Goal: Information Seeking & Learning: Learn about a topic

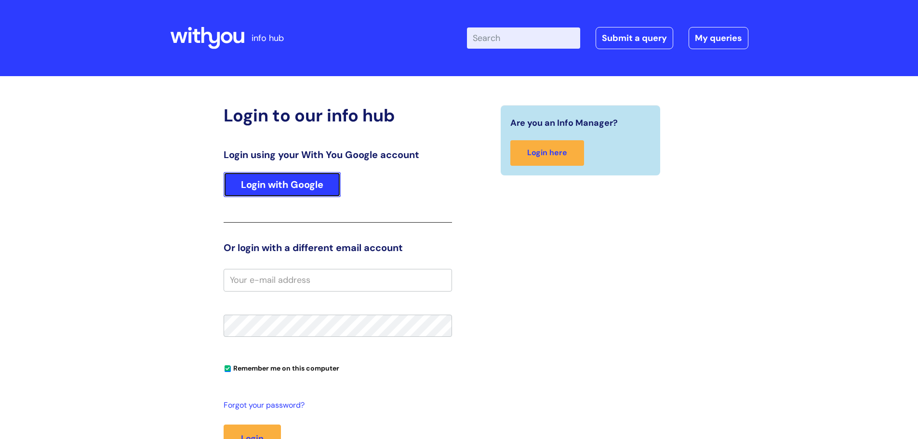
click at [315, 175] on link "Login with Google" at bounding box center [282, 184] width 117 height 25
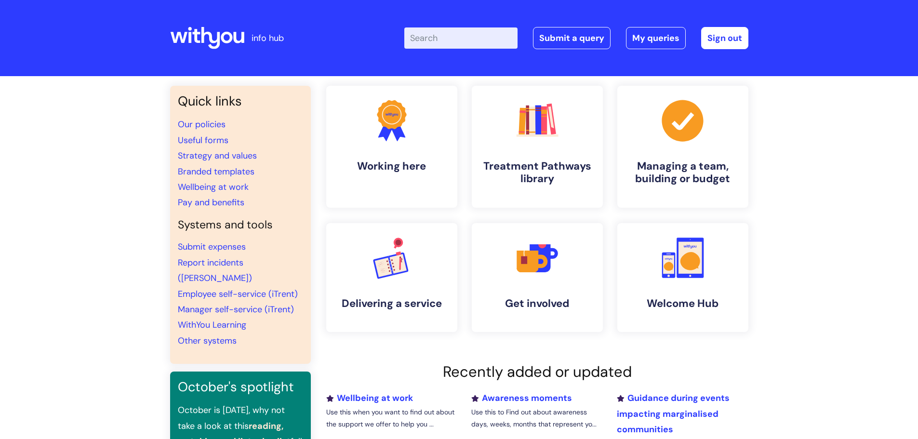
click at [294, 189] on li "Wellbeing at work" at bounding box center [240, 186] width 125 height 15
click at [455, 36] on input "Enter your search term here..." at bounding box center [460, 37] width 113 height 21
click at [531, 139] on icon ".cls-1{fill:#f89b22;}.cls-1,.cls-2,.cls-3,.cls-4,.cls-5,.cls-6,.cls-7{stroke-wi…" at bounding box center [537, 120] width 48 height 48
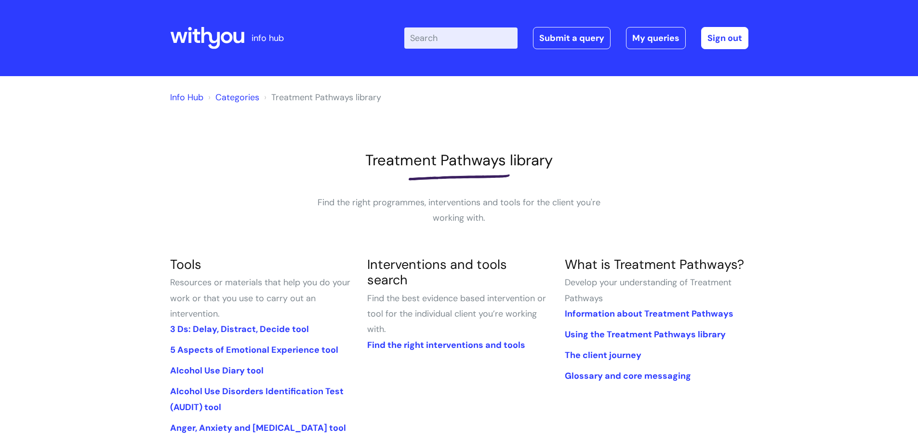
click at [436, 36] on input "Enter your search term here..." at bounding box center [460, 37] width 113 height 21
click at [436, 36] on input "h" at bounding box center [460, 37] width 113 height 21
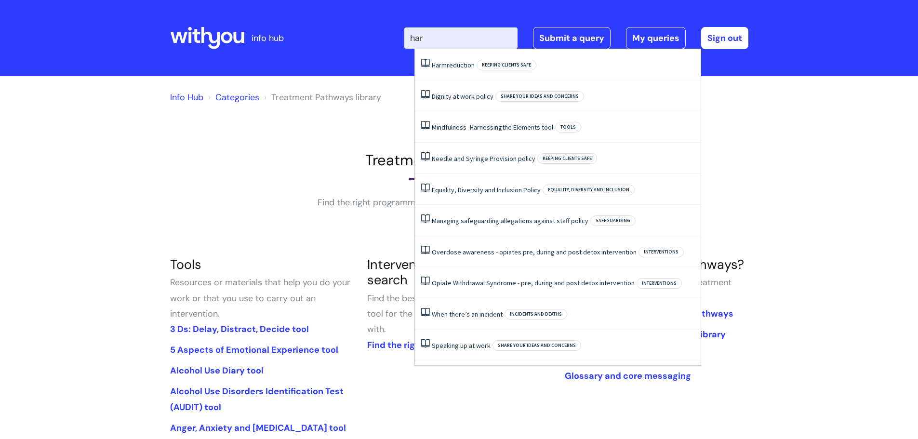
click at [436, 36] on input "har" at bounding box center [460, 37] width 113 height 21
type input "harnessing"
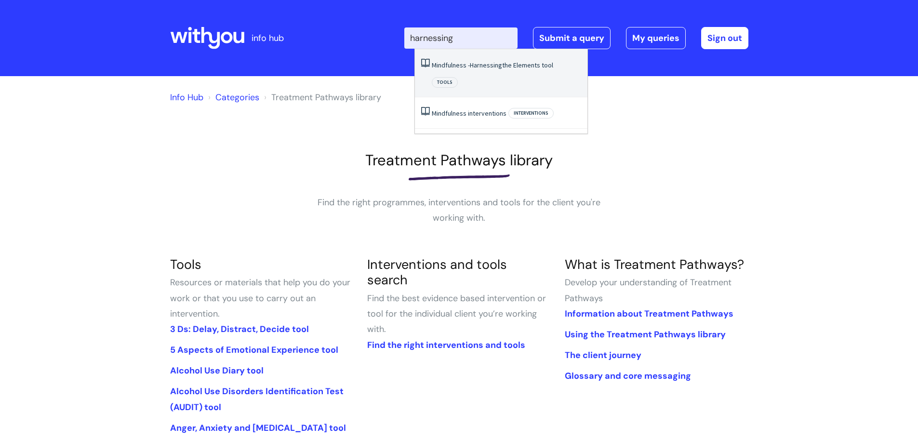
click at [472, 67] on span "Harnessing" at bounding box center [486, 65] width 32 height 9
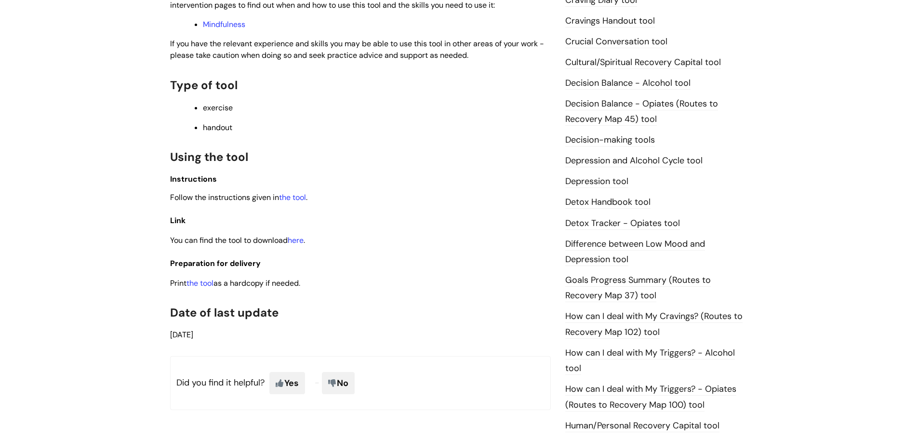
scroll to position [429, 0]
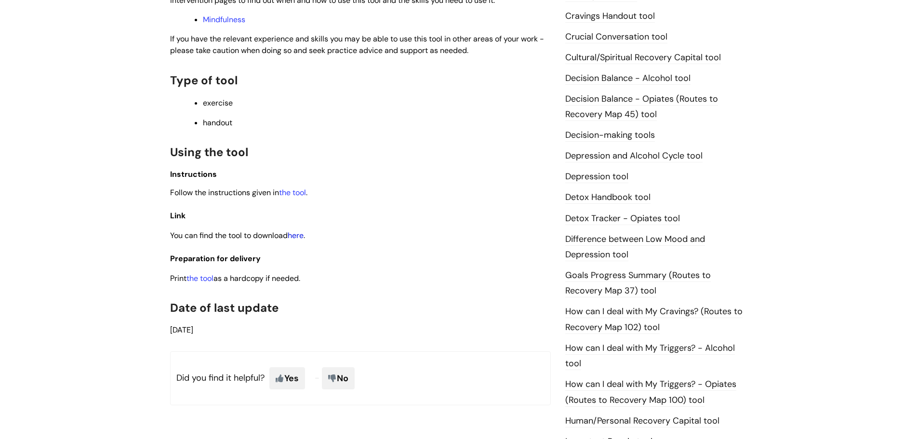
click at [302, 236] on link "here" at bounding box center [296, 235] width 16 height 10
